Goal: Transaction & Acquisition: Subscribe to service/newsletter

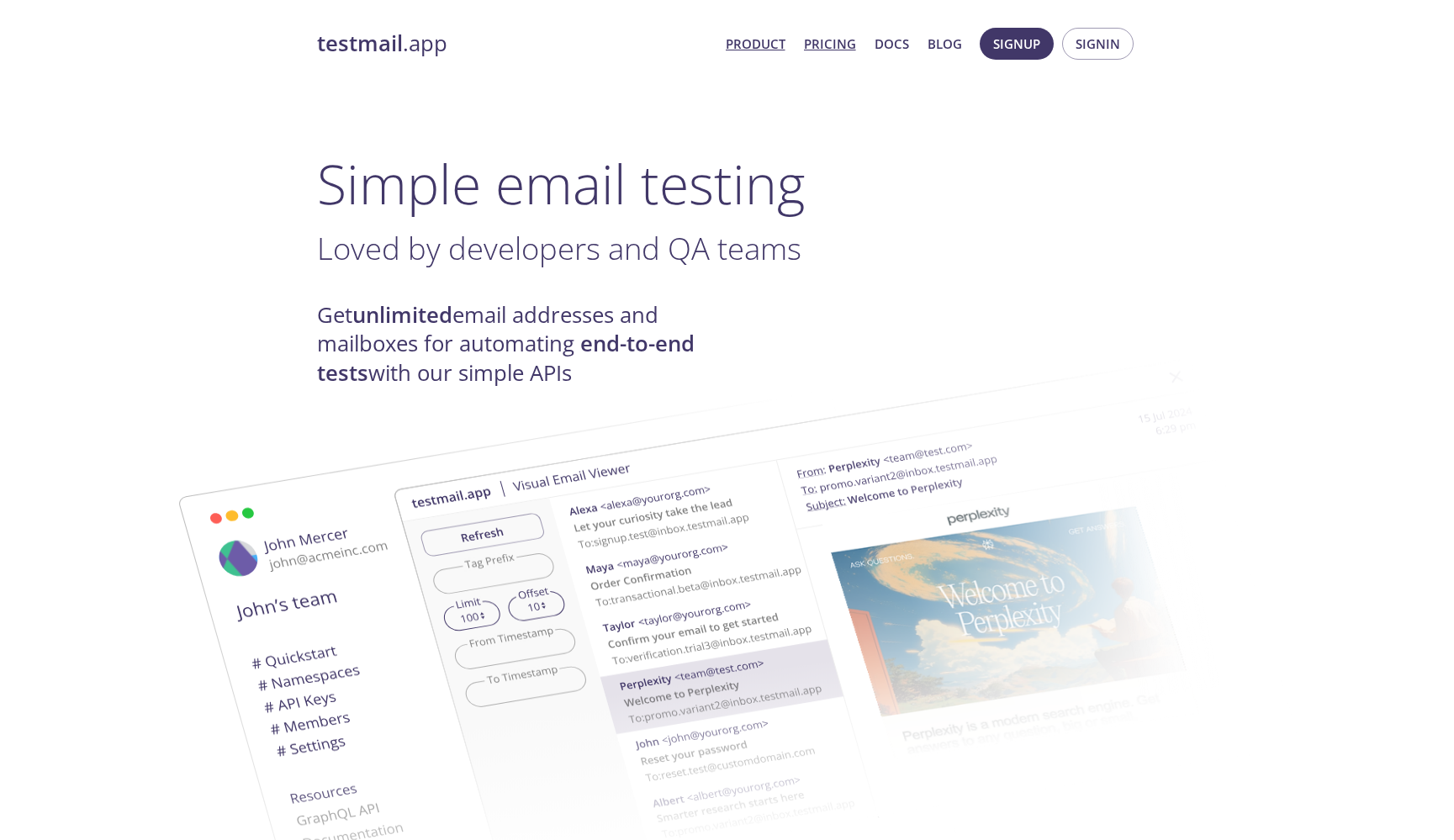
click at [844, 42] on link "Pricing" at bounding box center [830, 43] width 52 height 21
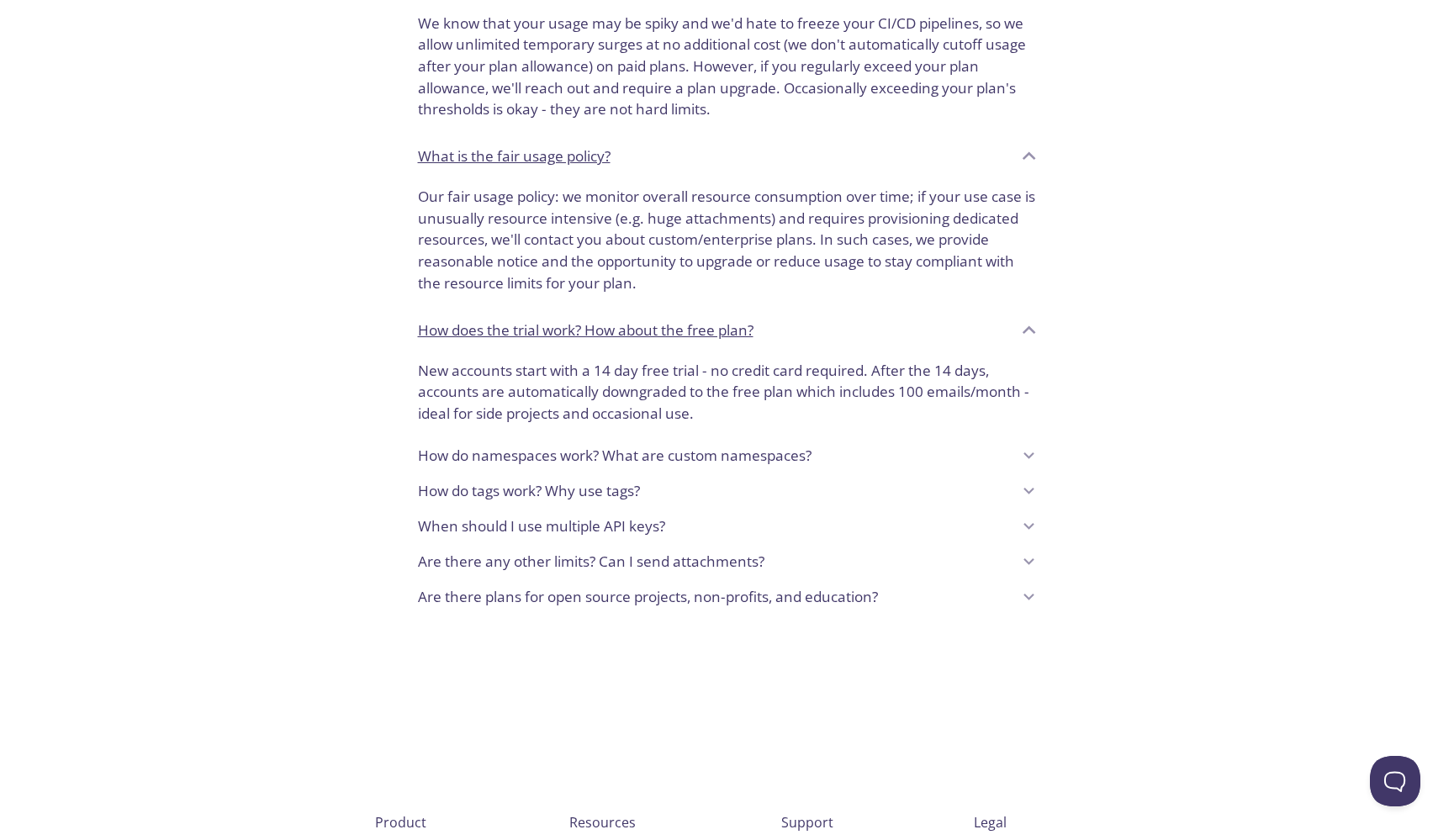
scroll to position [1206, 0]
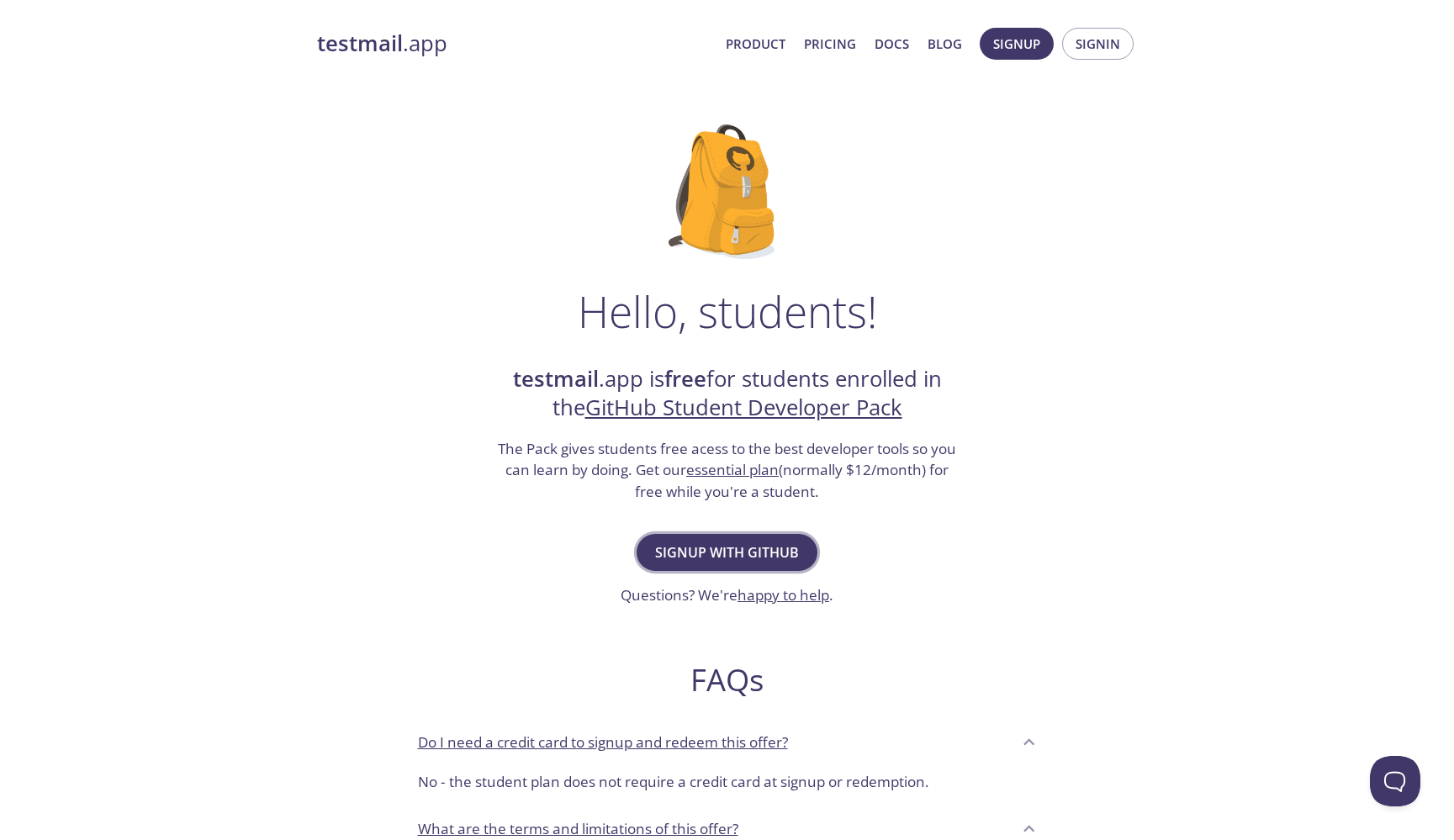
scroll to position [0, 1]
click at [664, 541] on span "Signup with GitHub" at bounding box center [727, 552] width 144 height 23
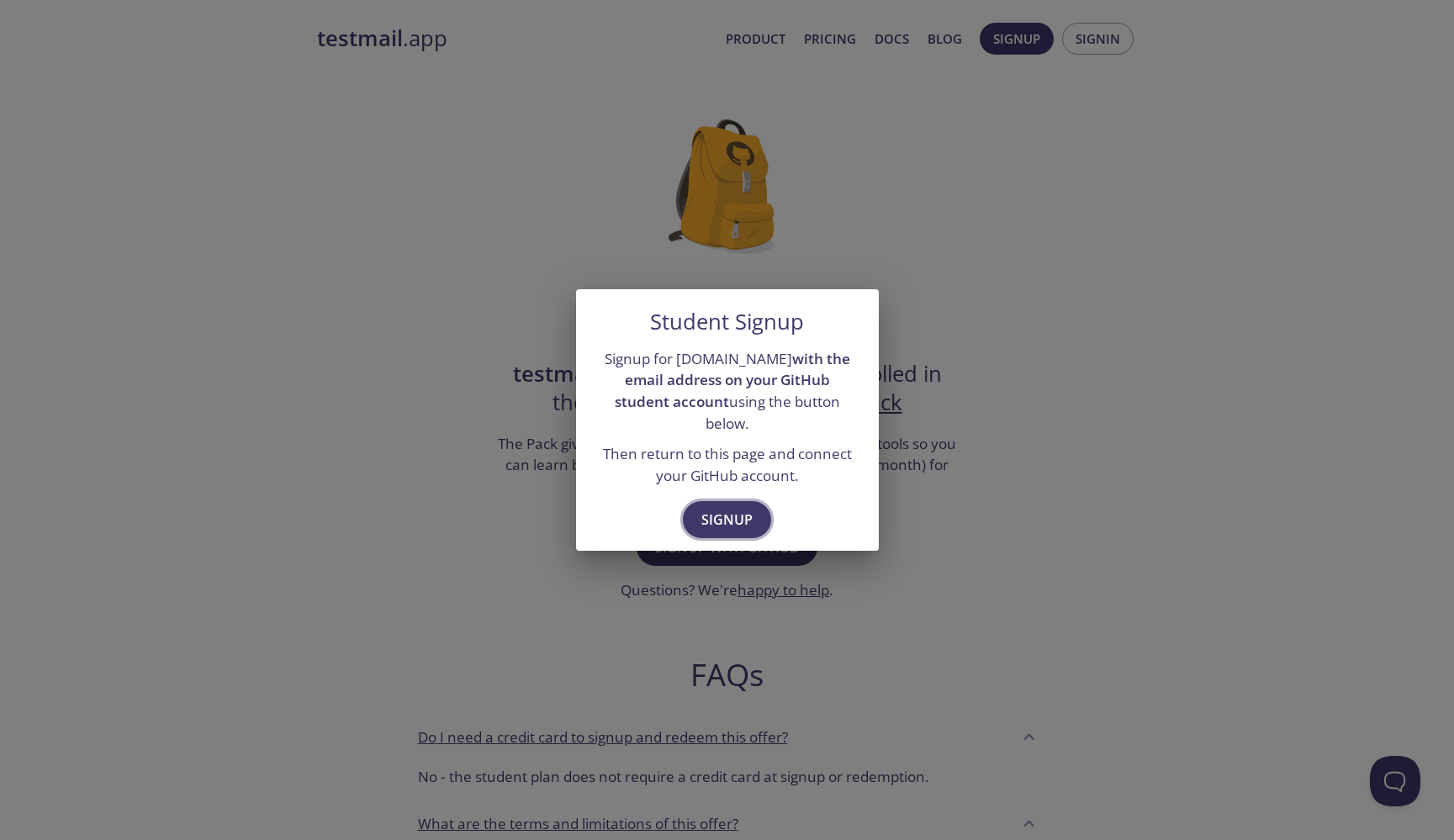
click at [733, 508] on span "Signup" at bounding box center [727, 519] width 51 height 23
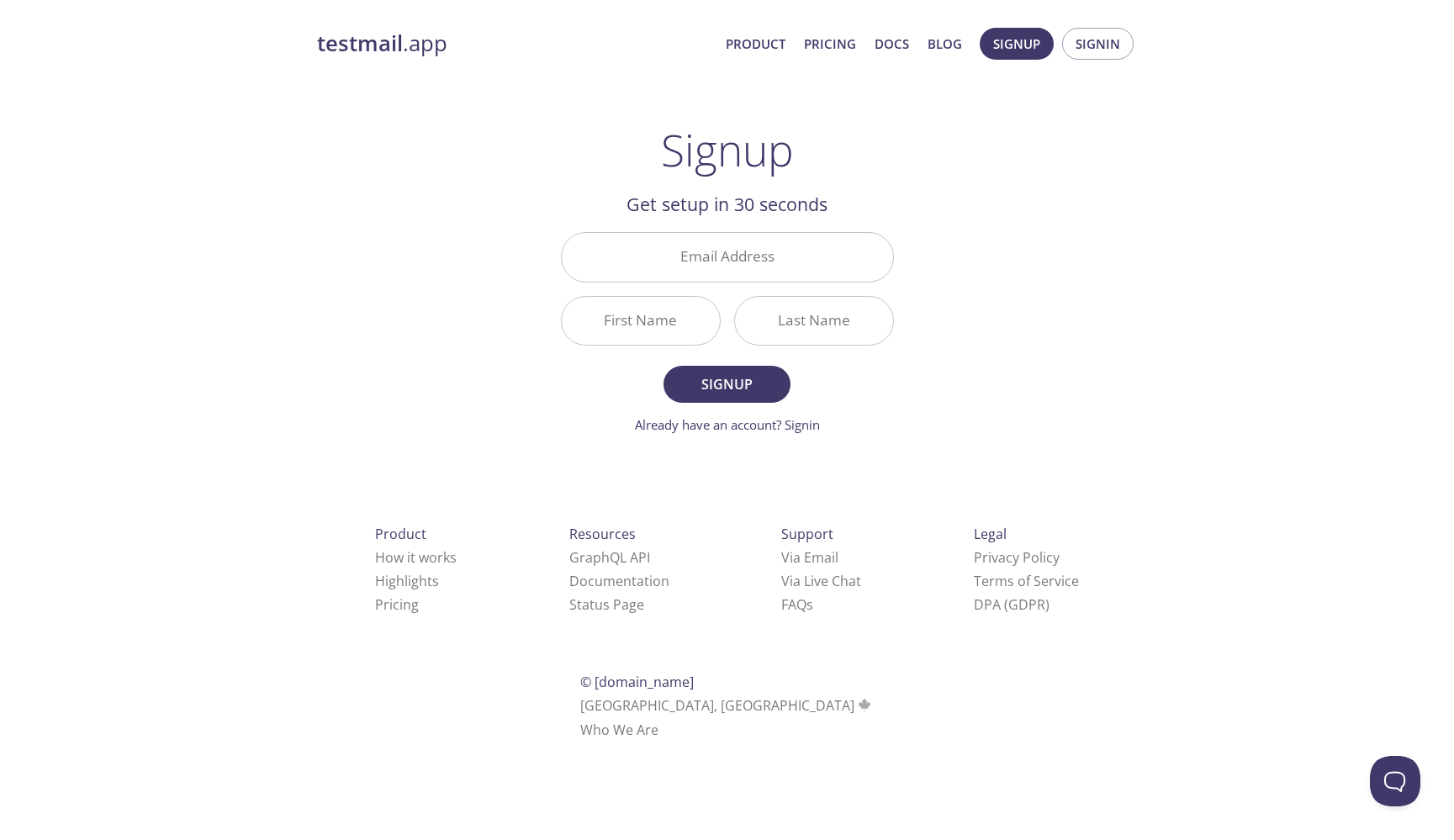
click at [482, 244] on div "testmail .app Product Pricing Docs Blog Signup Signin Signup Get setup in 30 se…" at bounding box center [728, 403] width 862 height 772
click at [701, 264] on input "Email Address" at bounding box center [728, 257] width 331 height 48
click at [491, 253] on div "testmail .app Product Pricing Docs Blog Signup Signin Signup Get setup in 30 se…" at bounding box center [728, 403] width 862 height 772
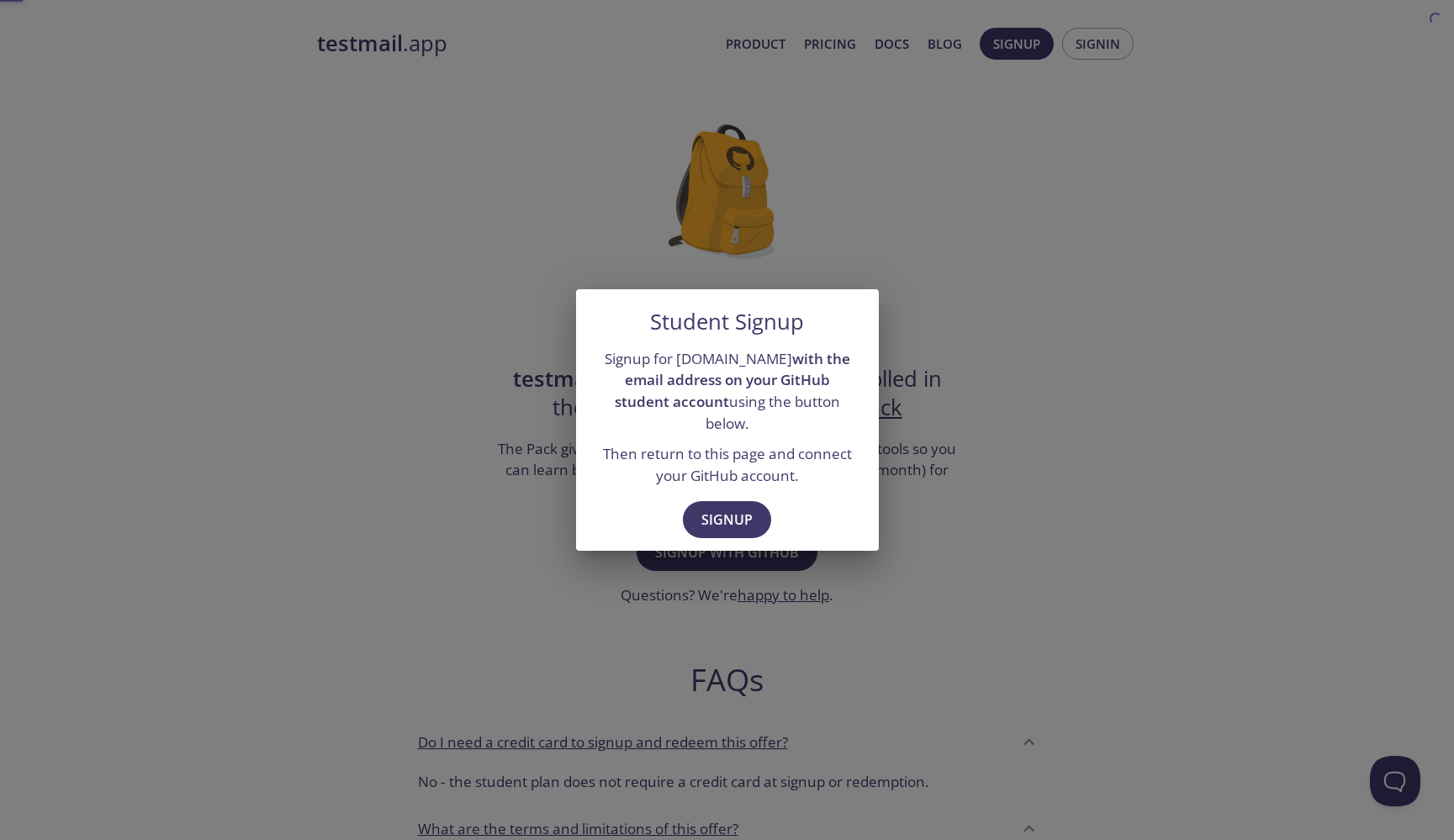
scroll to position [5, 0]
click at [718, 508] on span "Signup" at bounding box center [727, 519] width 51 height 23
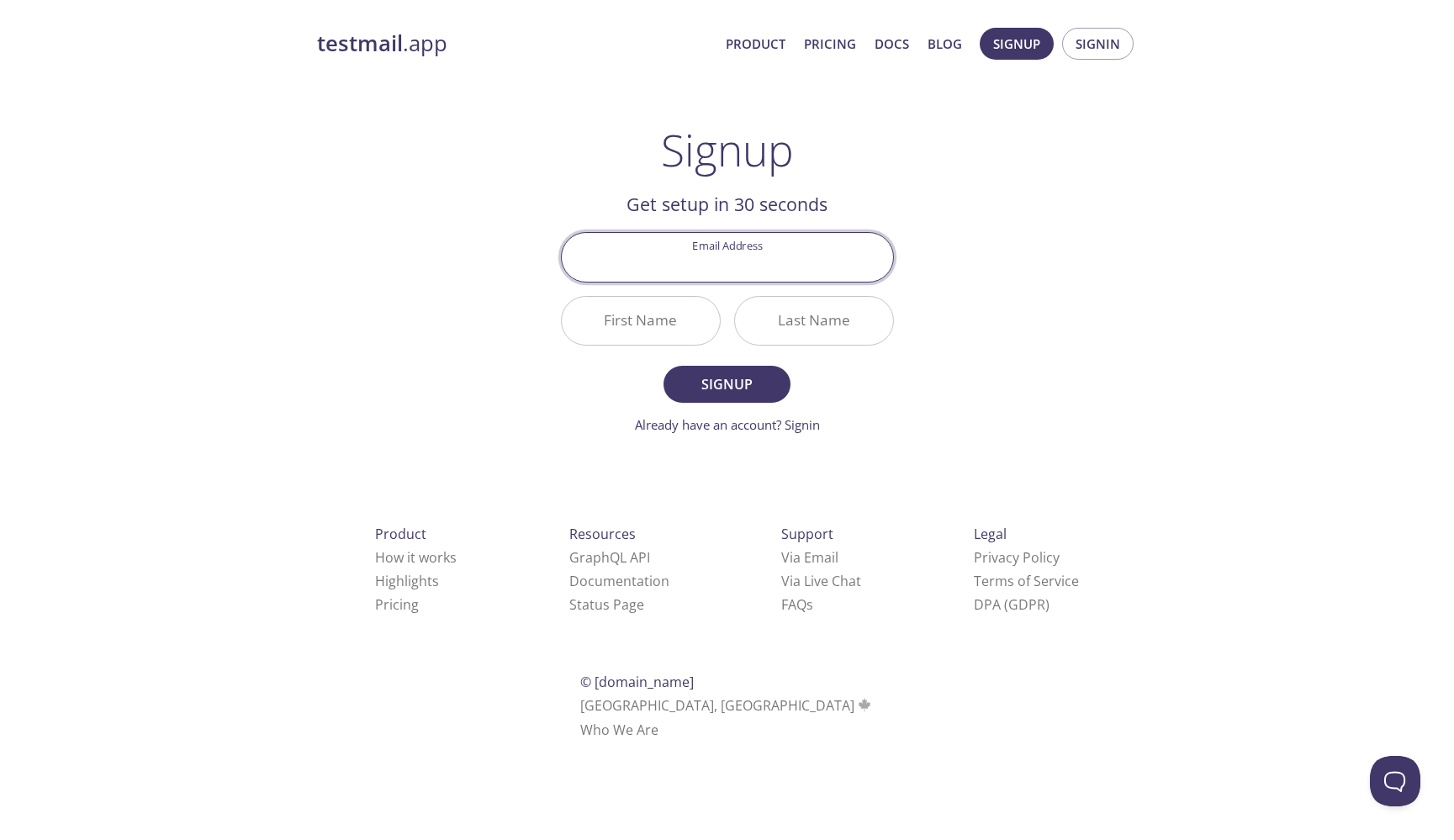
type input "michael.mezgolits@stud.hcw.ac.at"
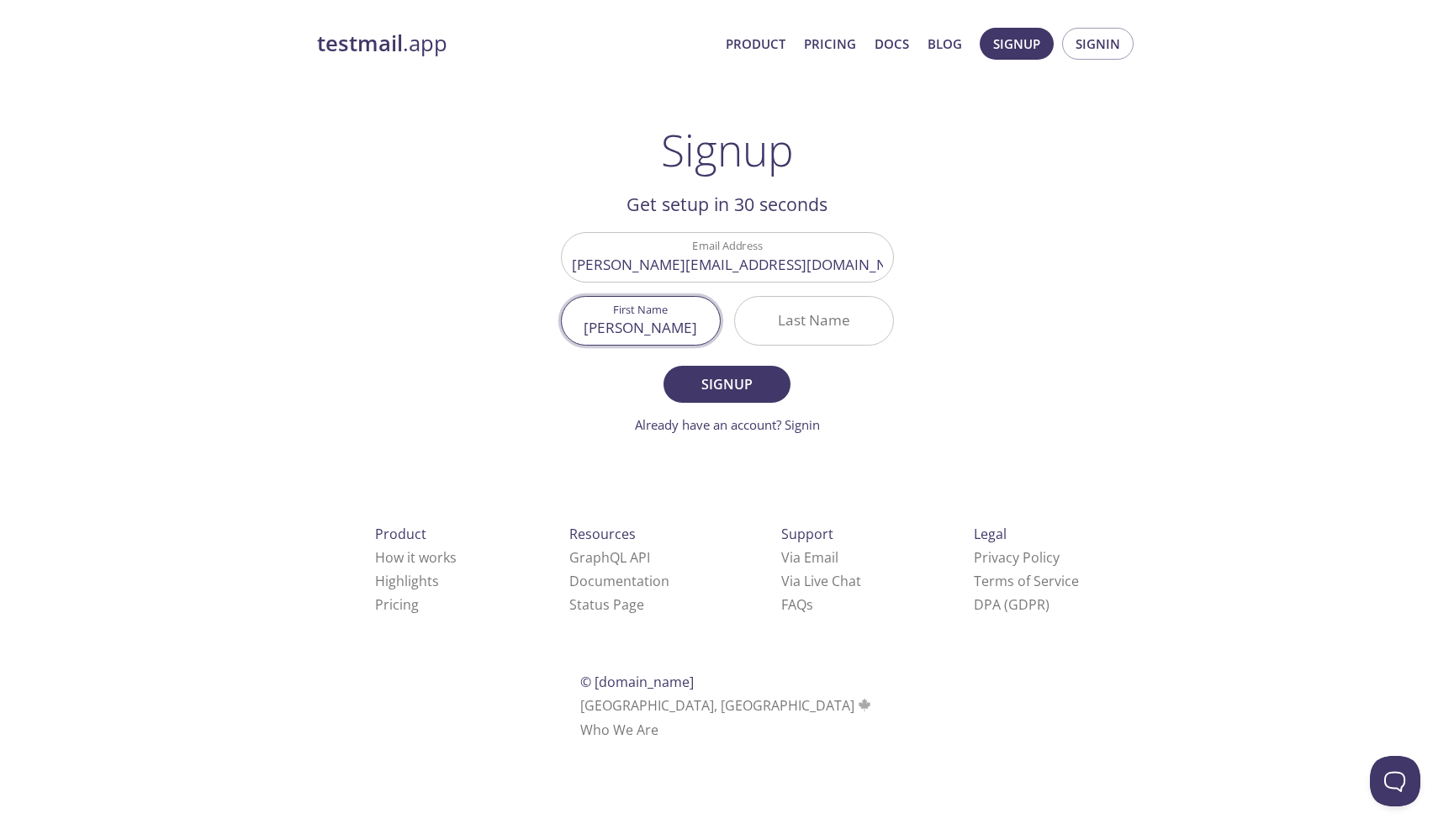
type input "Michael"
type input "Mezgolits"
click at [442, 384] on div "testmail .app Product Pricing Docs Blog Signup Signin Signup Get setup in 30 se…" at bounding box center [728, 403] width 862 height 772
click at [749, 382] on span "Signup" at bounding box center [727, 384] width 89 height 23
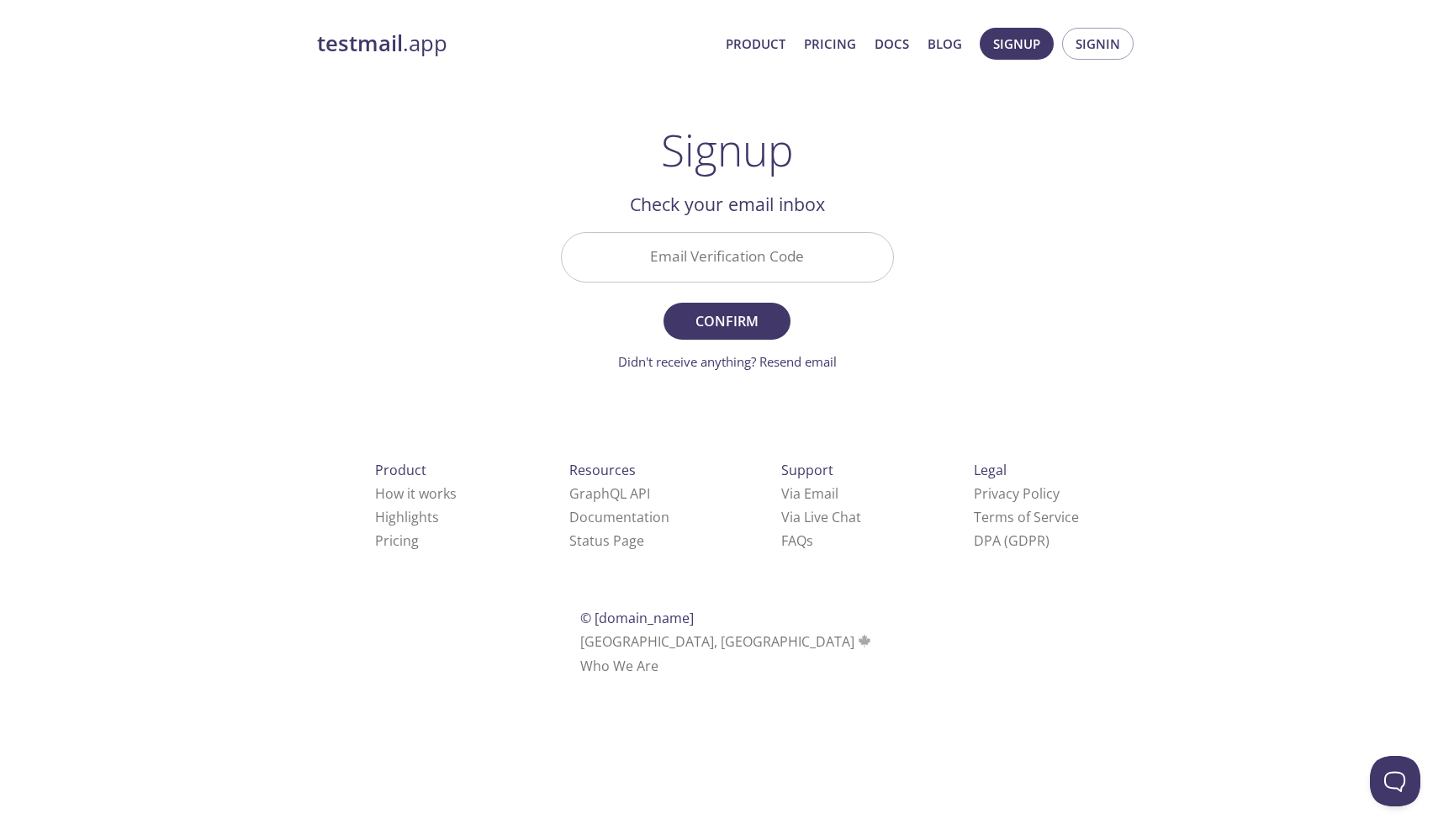
click at [741, 261] on input "Email Verification Code" at bounding box center [728, 257] width 331 height 48
click at [673, 259] on input "Email Verification Code" at bounding box center [728, 257] width 331 height 48
type input "HX4QDWL"
click at [727, 320] on button "Confirm" at bounding box center [726, 321] width 126 height 37
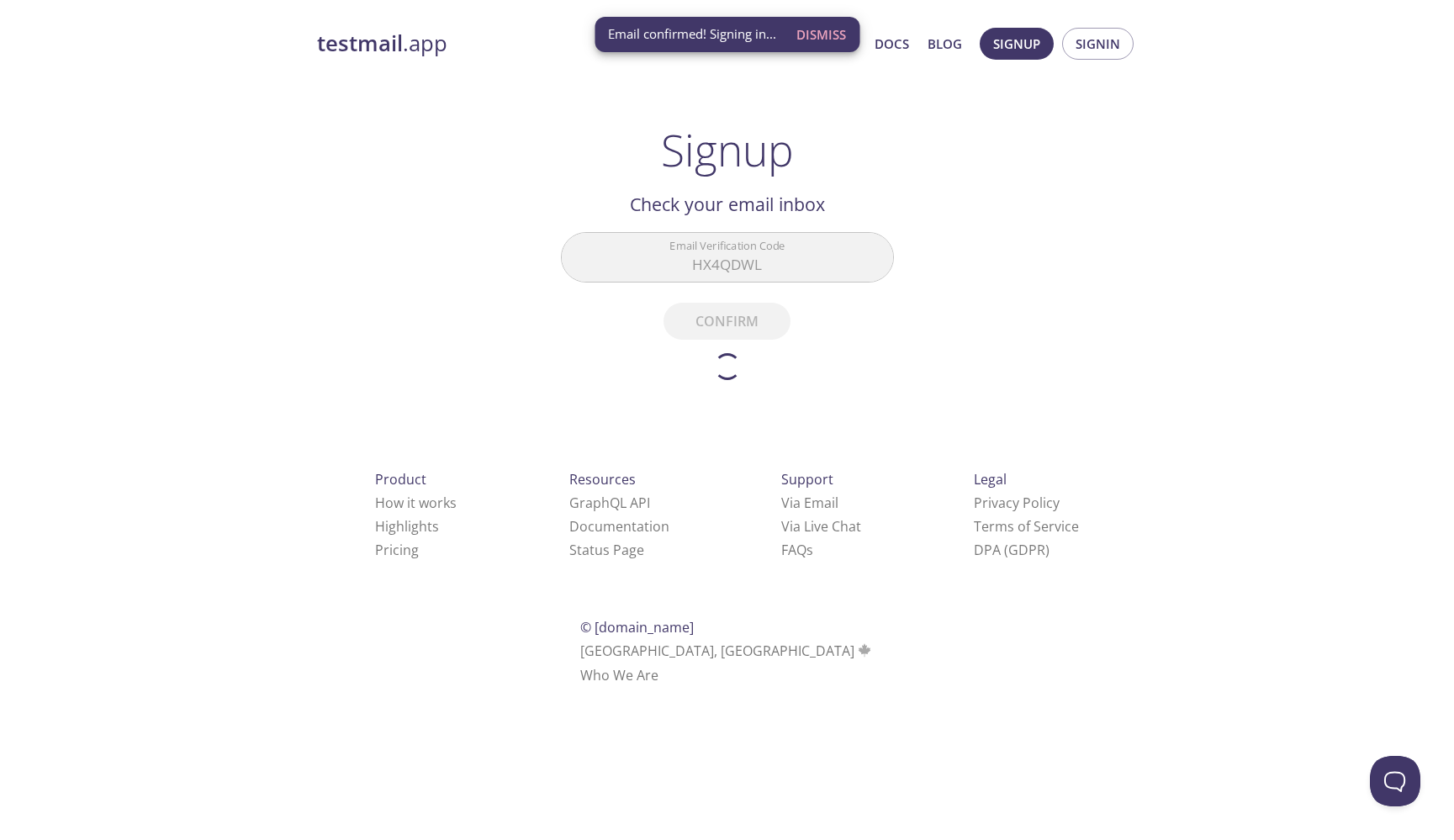
scroll to position [1, 0]
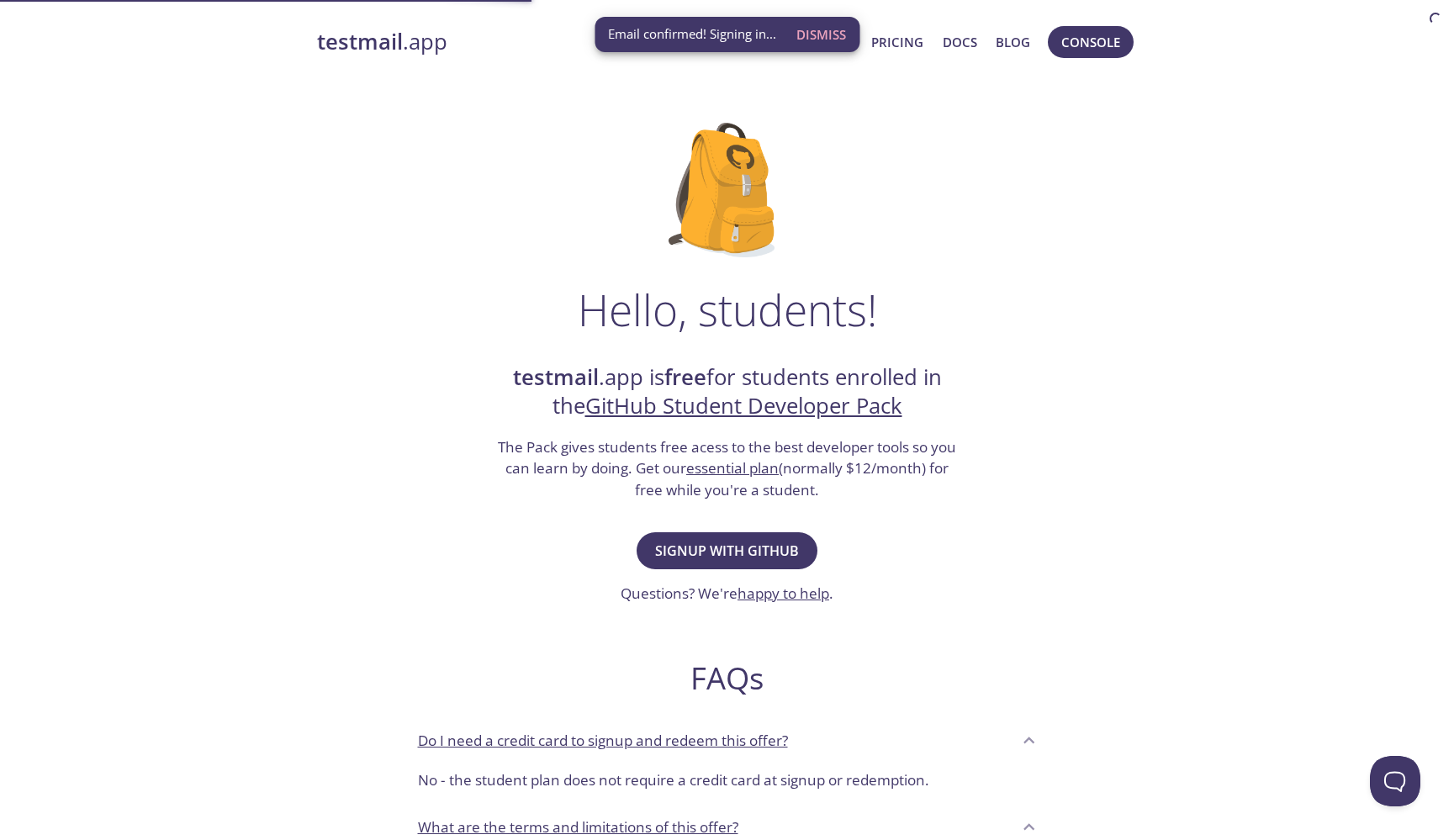
scroll to position [1, 0]
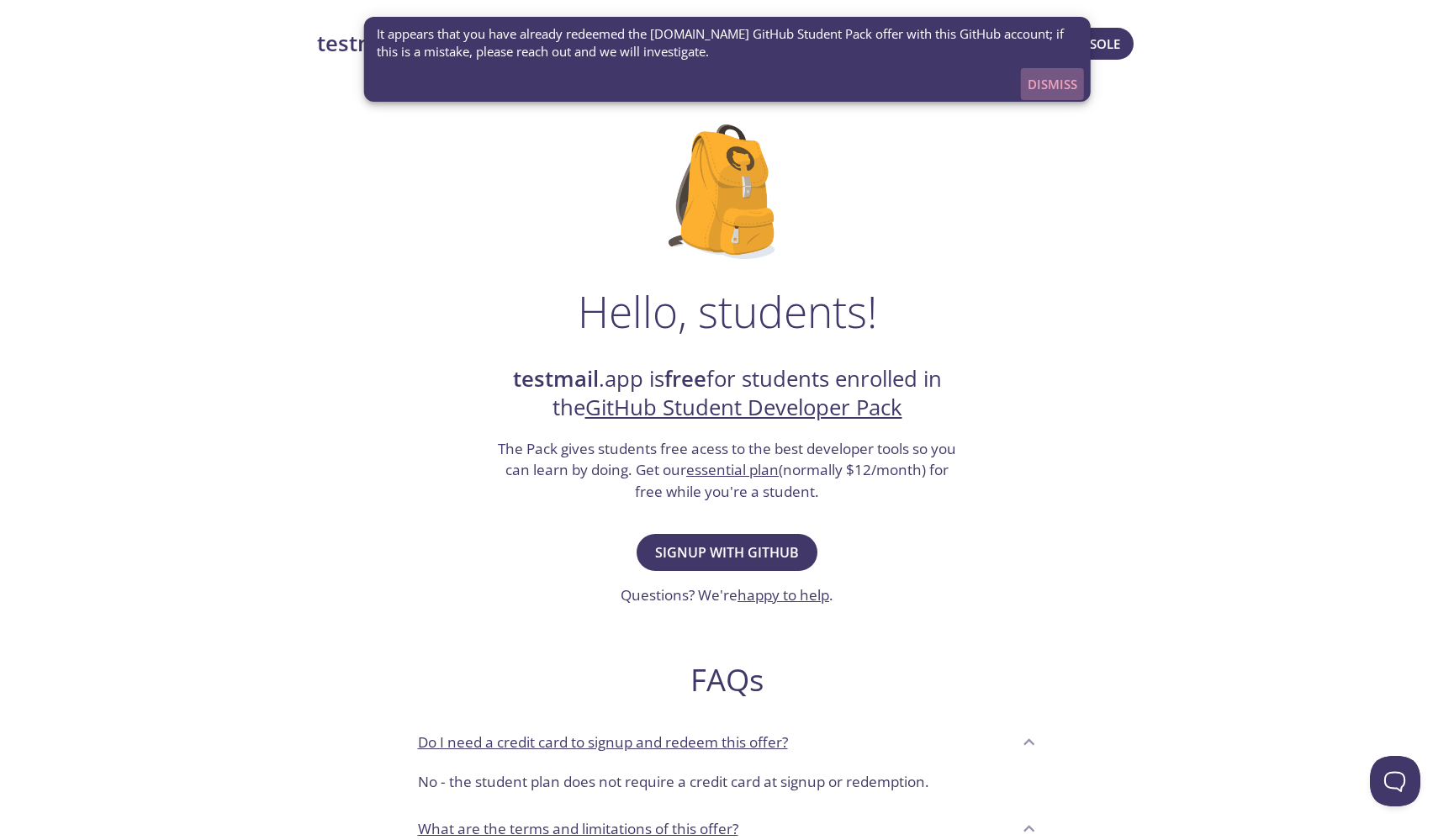
click at [1057, 85] on span "Dismiss" at bounding box center [1053, 83] width 50 height 21
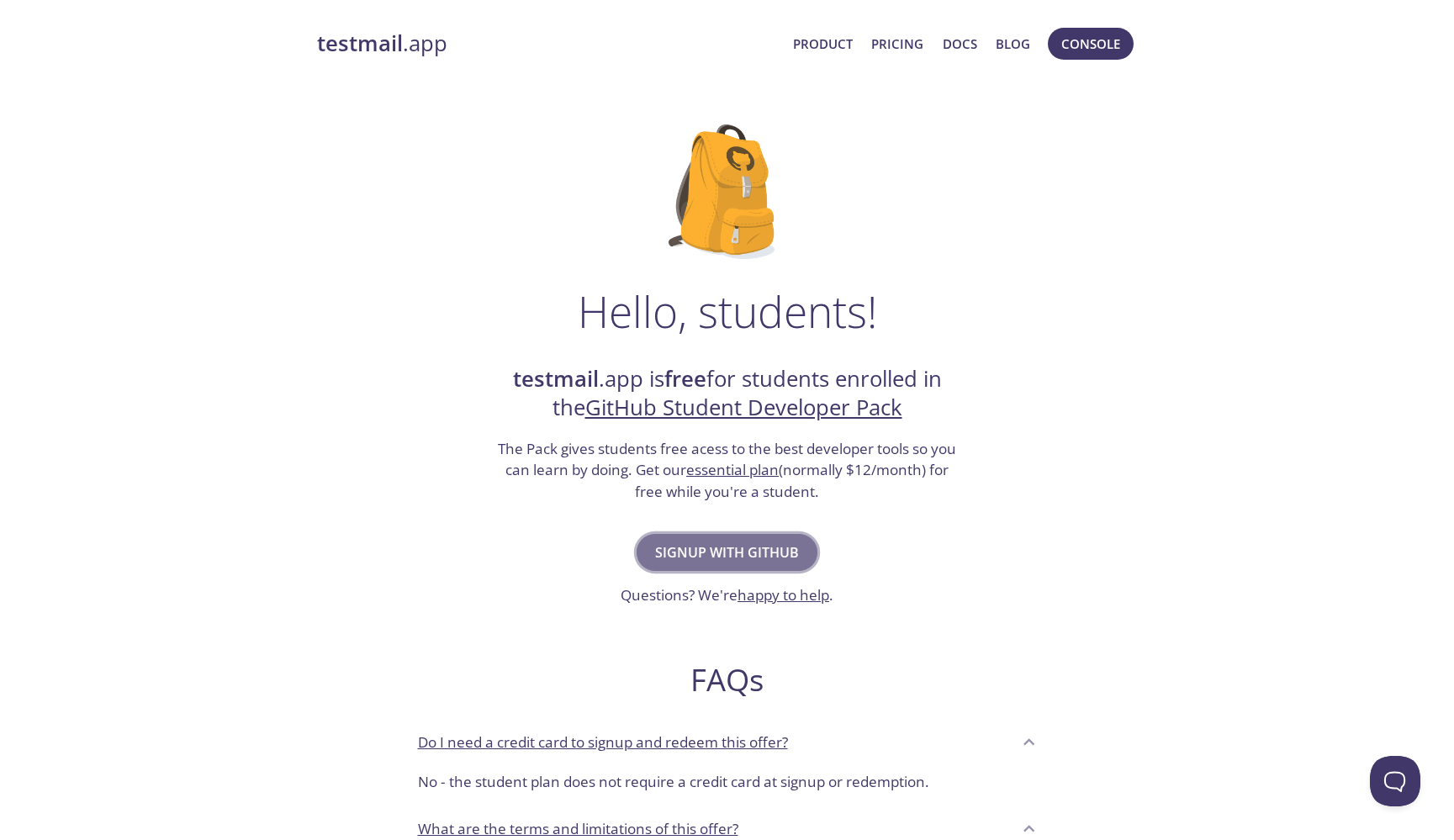
click at [770, 559] on span "Signup with GitHub" at bounding box center [727, 552] width 144 height 23
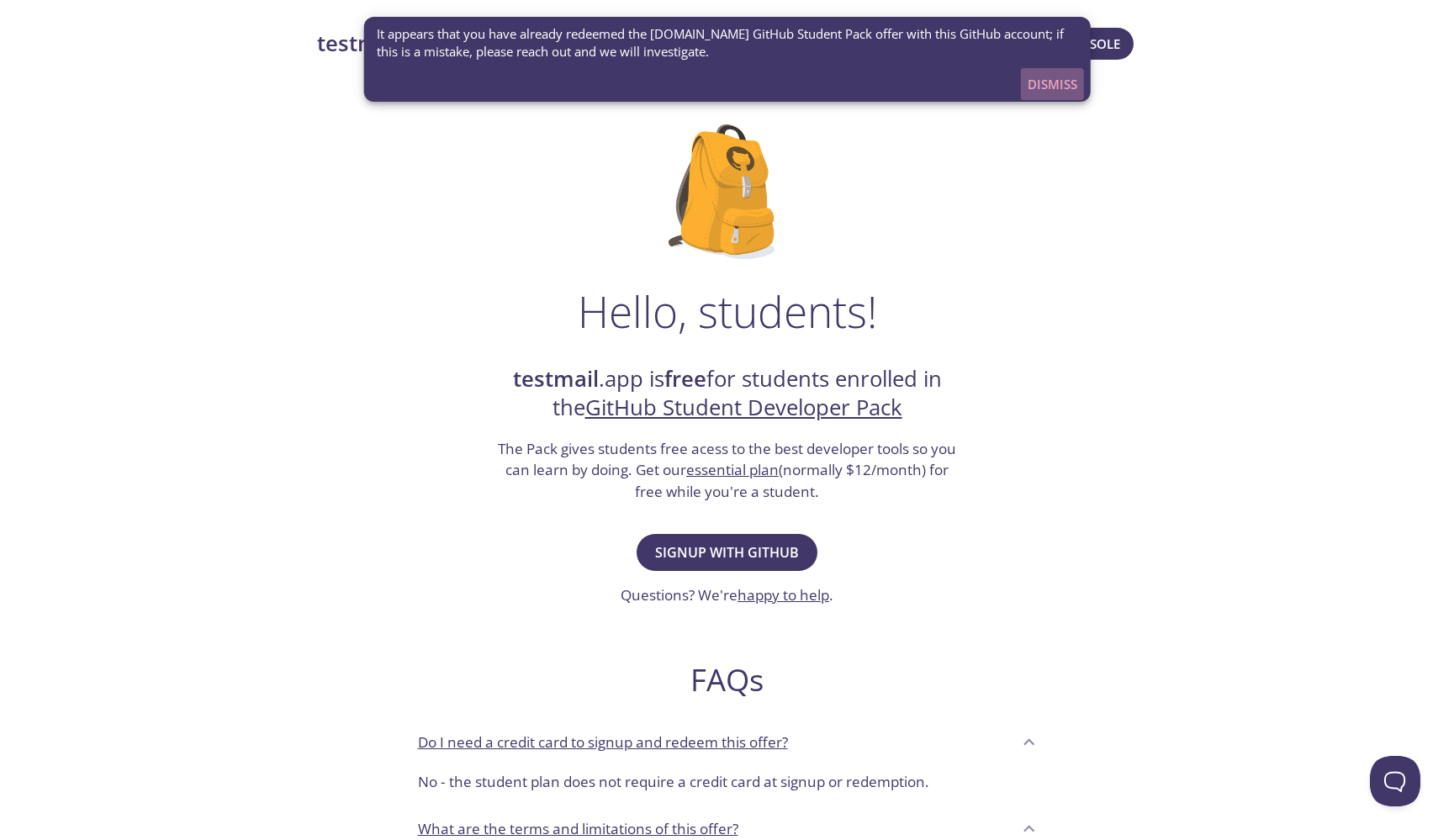
click at [1053, 75] on span "Dismiss" at bounding box center [1053, 83] width 50 height 21
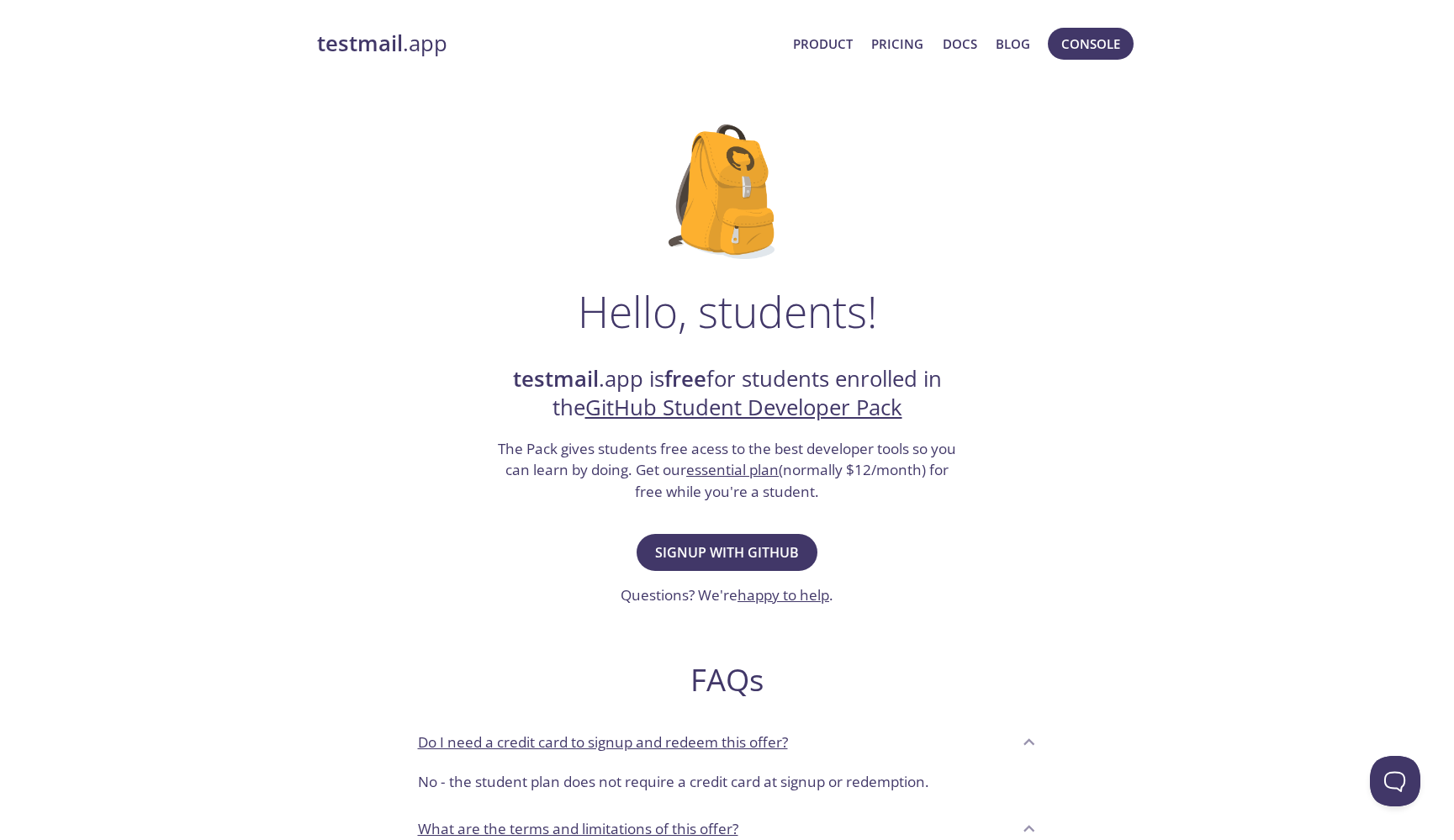
scroll to position [-9, 0]
